Goal: Information Seeking & Learning: Understand process/instructions

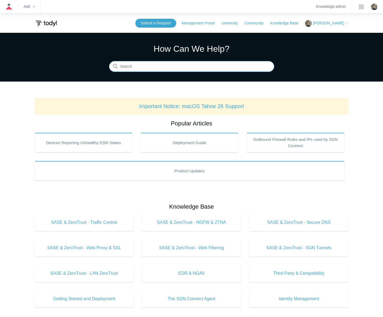
click at [183, 67] on input "Search" at bounding box center [191, 66] width 165 height 11
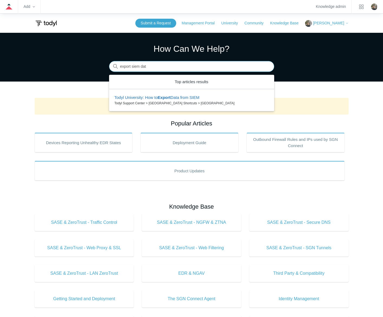
type input "export siem data"
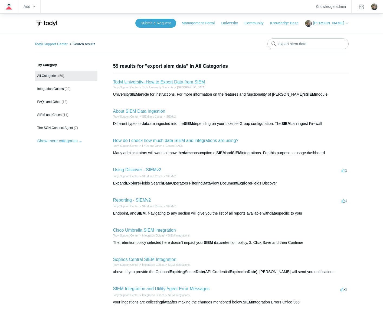
click at [184, 81] on link "Todyl University: How to Export Data from SIEM" at bounding box center [159, 82] width 92 height 5
